Goal: Task Accomplishment & Management: Check status

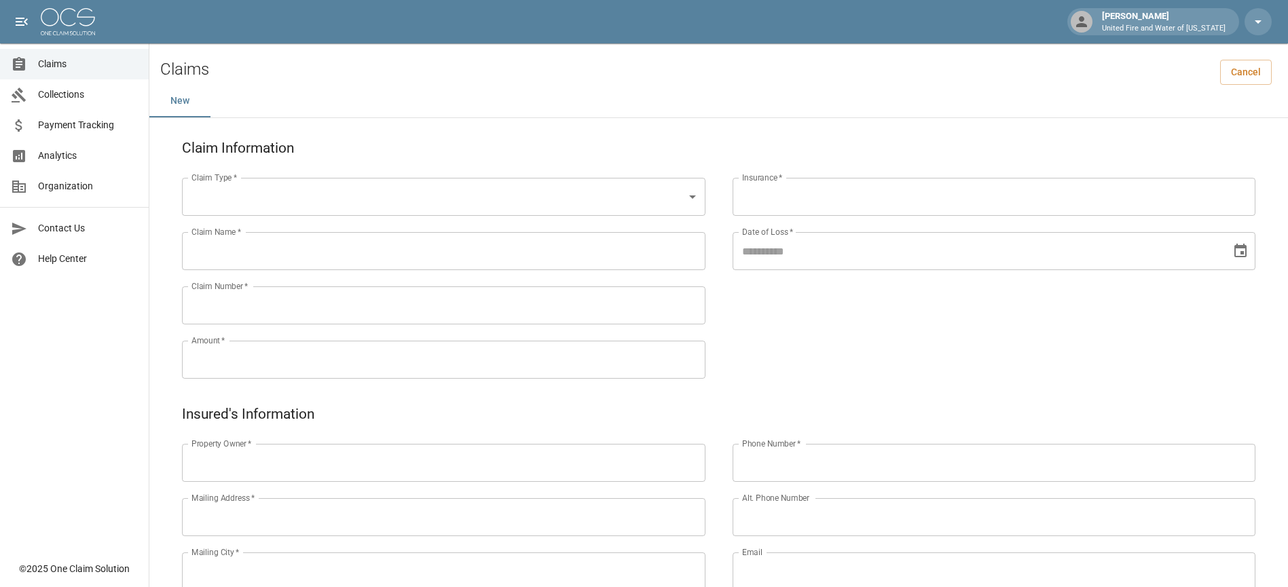
click at [67, 57] on span "Claims" at bounding box center [88, 64] width 100 height 14
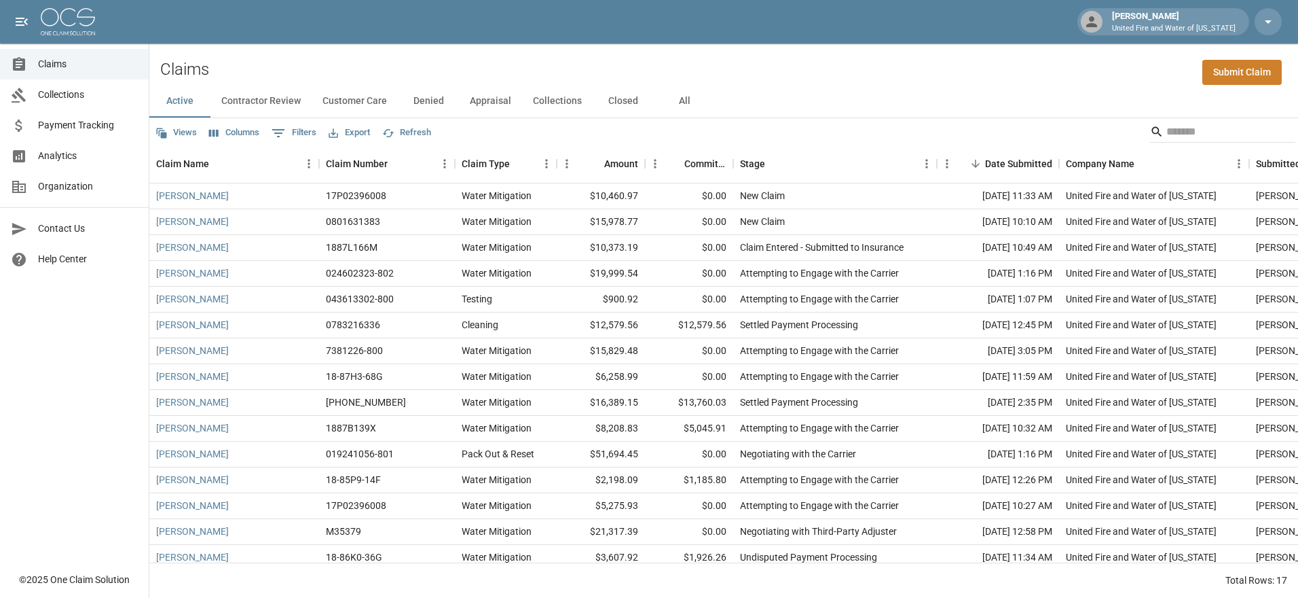
scroll to position [70, 0]
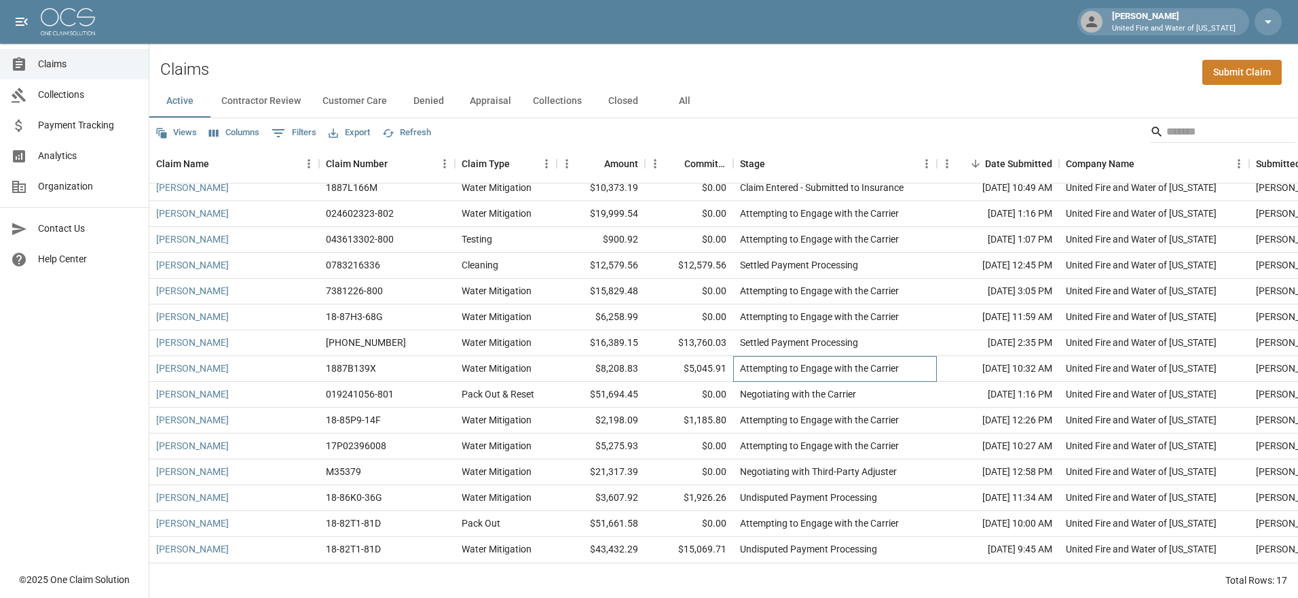
click at [808, 356] on div "Attempting to Engage with the Carrier" at bounding box center [835, 369] width 204 height 26
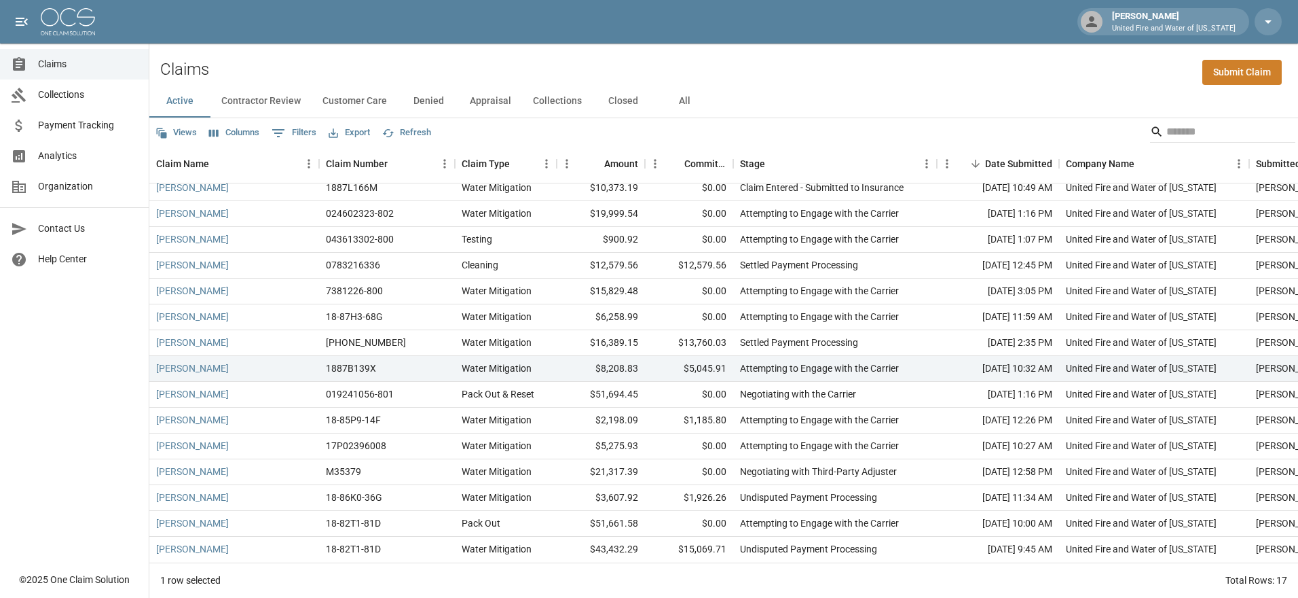
drag, startPoint x: 745, startPoint y: 356, endPoint x: 697, endPoint y: 120, distance: 241.2
click at [697, 120] on div "Views Columns 0 Filters Export Refresh" at bounding box center [723, 131] width 1149 height 27
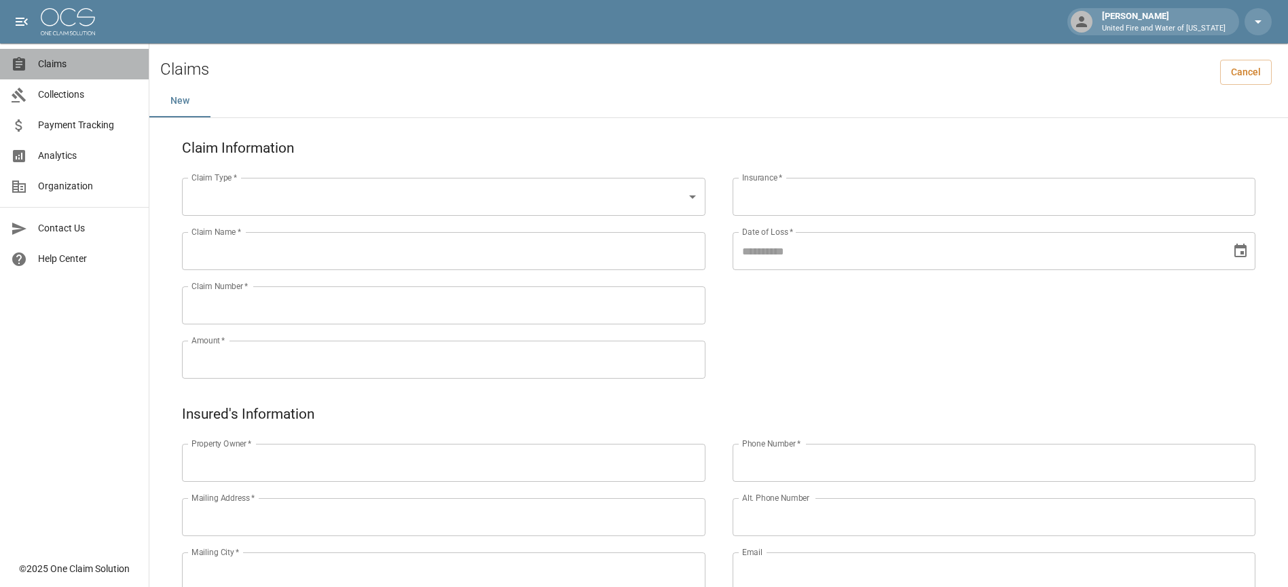
click at [103, 72] on link "Claims" at bounding box center [74, 64] width 149 height 31
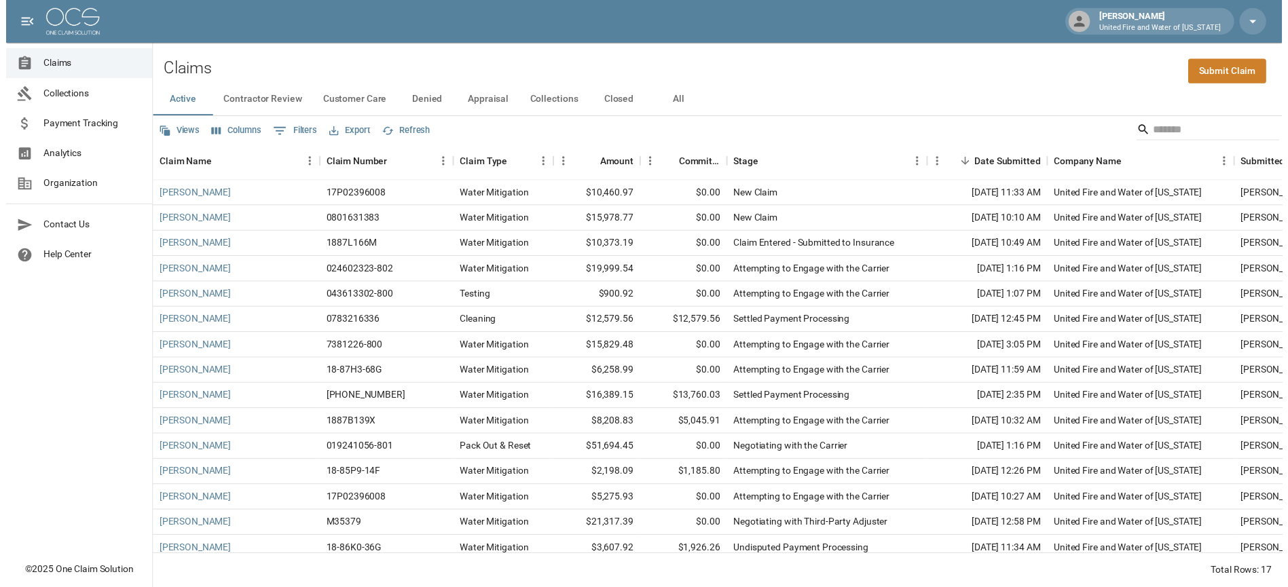
scroll to position [70, 0]
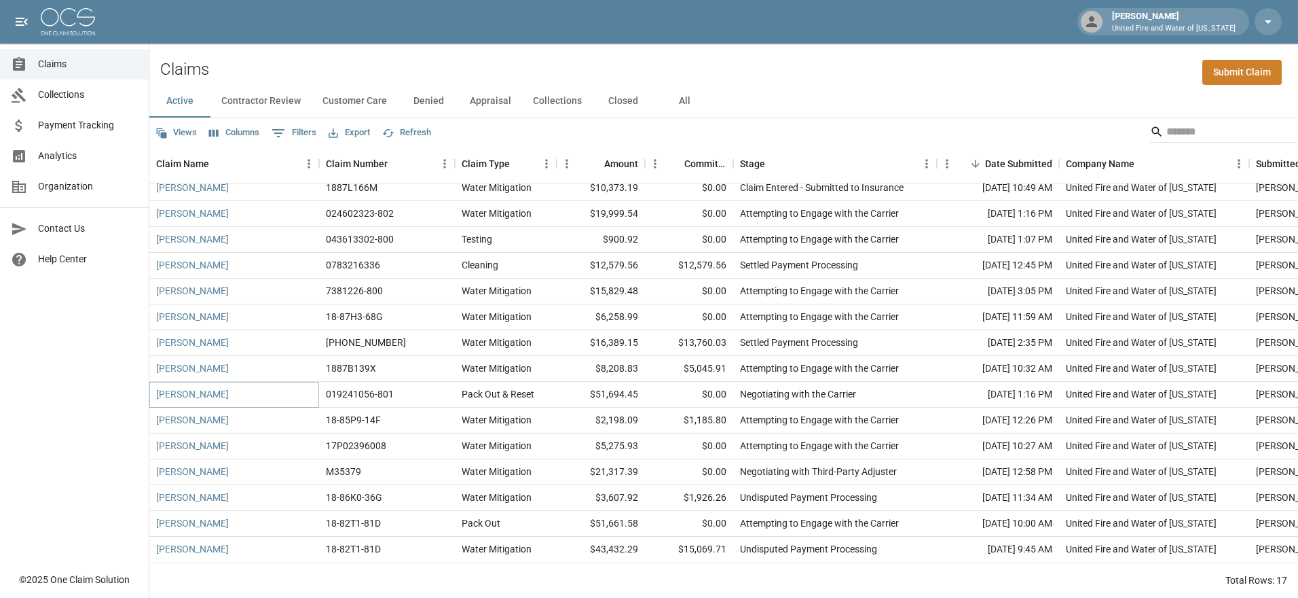
click at [185, 387] on link "[PERSON_NAME]" at bounding box center [192, 394] width 73 height 14
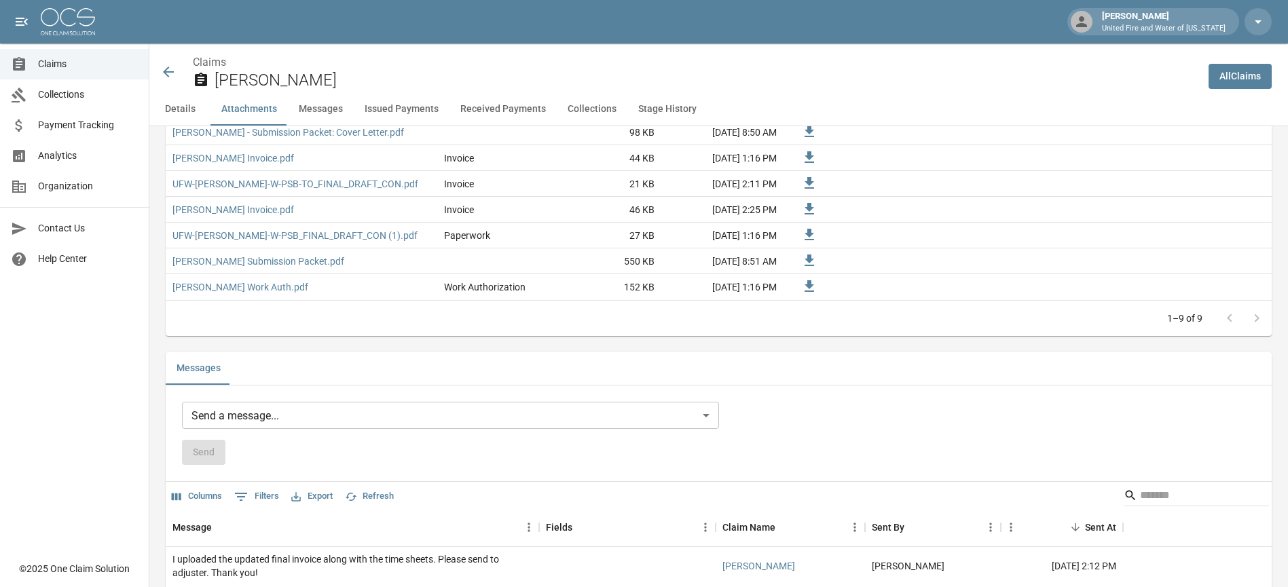
scroll to position [1358, 0]
